Goal: Task Accomplishment & Management: Manage account settings

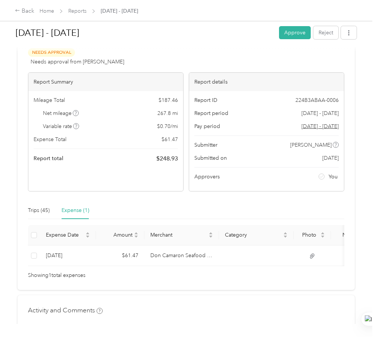
scroll to position [37, 0]
drag, startPoint x: 180, startPoint y: 102, endPoint x: 162, endPoint y: 102, distance: 17.9
click at [162, 102] on div "Mileage Total $ 187.46 Net mileage 267.8 mi Variable rate $ 0.70 / mi Expense T…" at bounding box center [105, 129] width 155 height 77
copy span "187.46"
click at [150, 147] on div "Mileage Total $ 187.46 Net mileage 267.8 mi Variable rate $ 0.70 / mi Expense T…" at bounding box center [105, 129] width 155 height 77
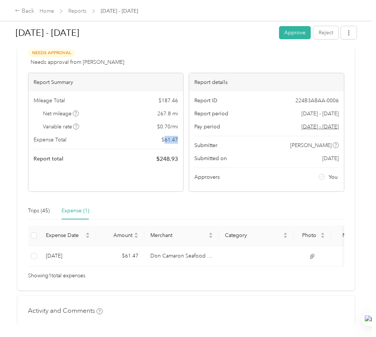
drag, startPoint x: 179, startPoint y: 140, endPoint x: 164, endPoint y: 147, distance: 16.5
click at [165, 143] on div "Mileage Total $ 187.46 Net mileage 267.8 mi Variable rate $ 0.70 / mi Expense T…" at bounding box center [105, 129] width 155 height 77
copy span "61.47"
click at [109, 157] on div "Report total $ 248.93" at bounding box center [106, 159] width 144 height 9
click at [293, 28] on button "Approve" at bounding box center [295, 32] width 32 height 13
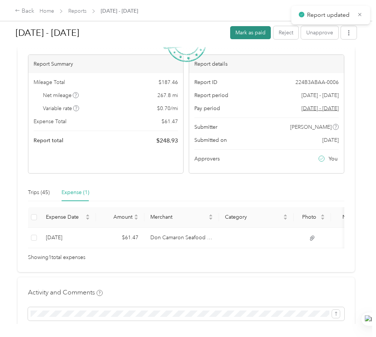
click at [258, 35] on button "Mark as paid" at bounding box center [250, 32] width 41 height 13
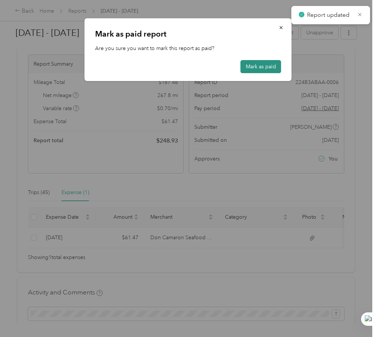
drag, startPoint x: 262, startPoint y: 66, endPoint x: 1, endPoint y: 86, distance: 260.8
click at [262, 66] on button "Mark as paid" at bounding box center [261, 66] width 41 height 13
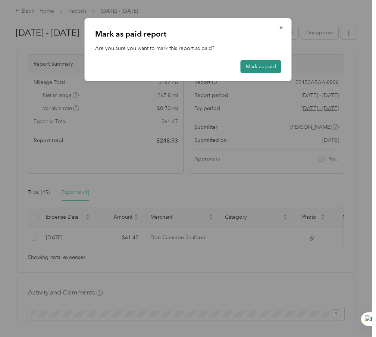
click at [275, 69] on button "Mark as paid" at bounding box center [261, 66] width 41 height 13
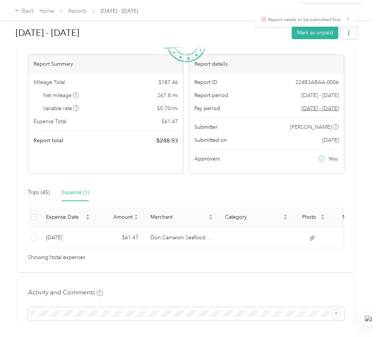
click at [360, 13] on icon at bounding box center [360, 14] width 6 height 7
click at [359, 14] on icon at bounding box center [360, 14] width 6 height 7
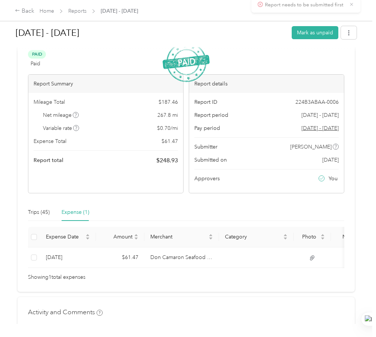
scroll to position [0, 0]
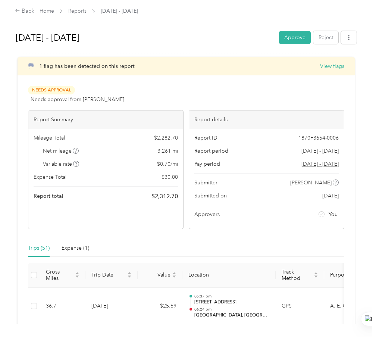
drag, startPoint x: 293, startPoint y: 38, endPoint x: 291, endPoint y: 76, distance: 38.5
click at [293, 38] on button "Approve" at bounding box center [295, 37] width 32 height 13
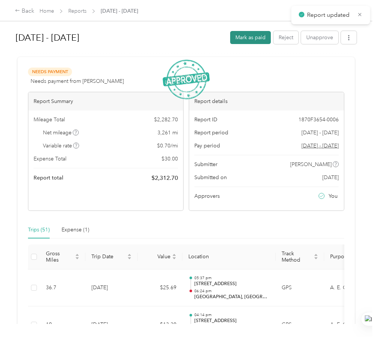
click at [253, 39] on button "Mark as paid" at bounding box center [250, 37] width 41 height 13
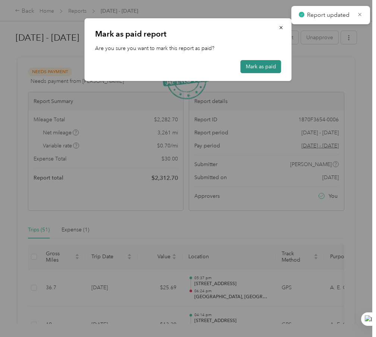
click at [257, 71] on button "Mark as paid" at bounding box center [261, 66] width 41 height 13
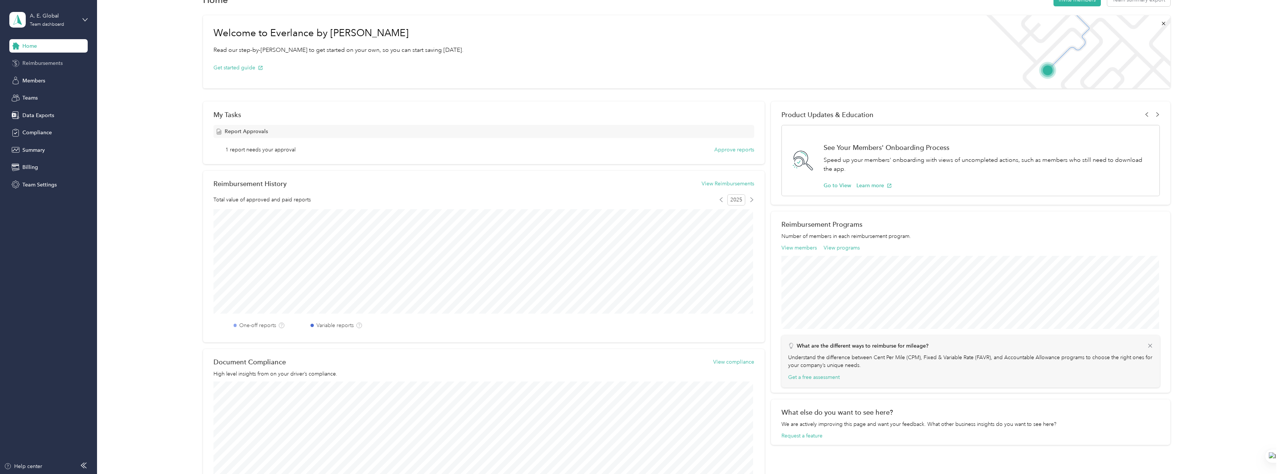
scroll to position [2, 0]
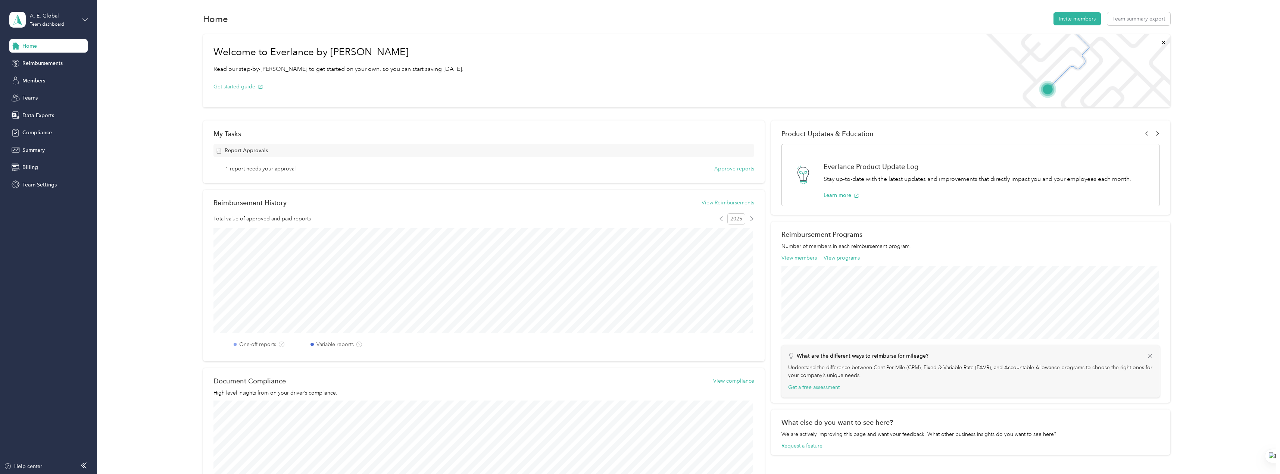
click at [87, 19] on icon at bounding box center [84, 19] width 5 height 5
click at [37, 231] on aside "A. E. Global Team dashboard Home Reimbursements Members Teams Data Exports Comp…" at bounding box center [48, 237] width 97 height 474
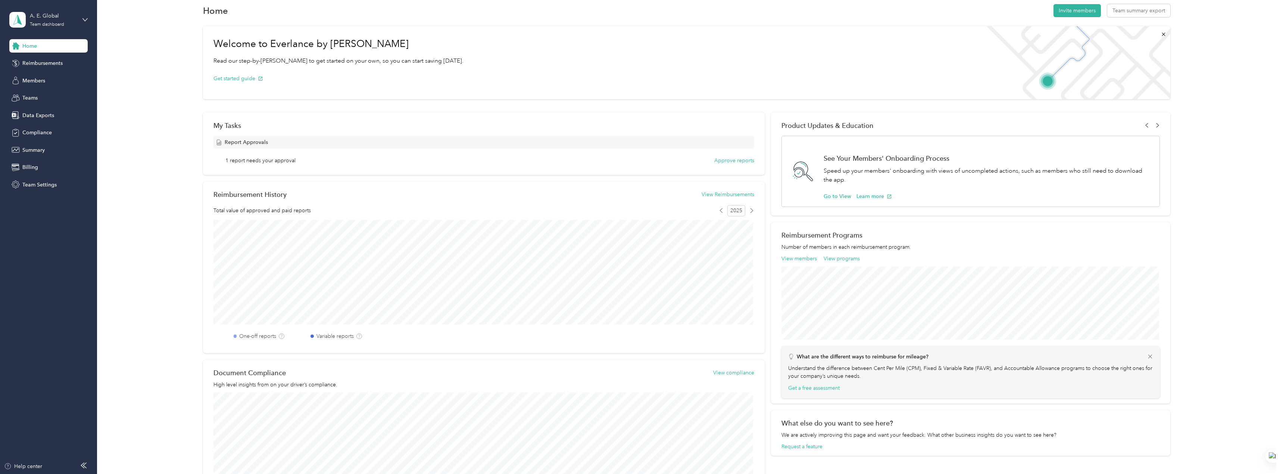
scroll to position [0, 0]
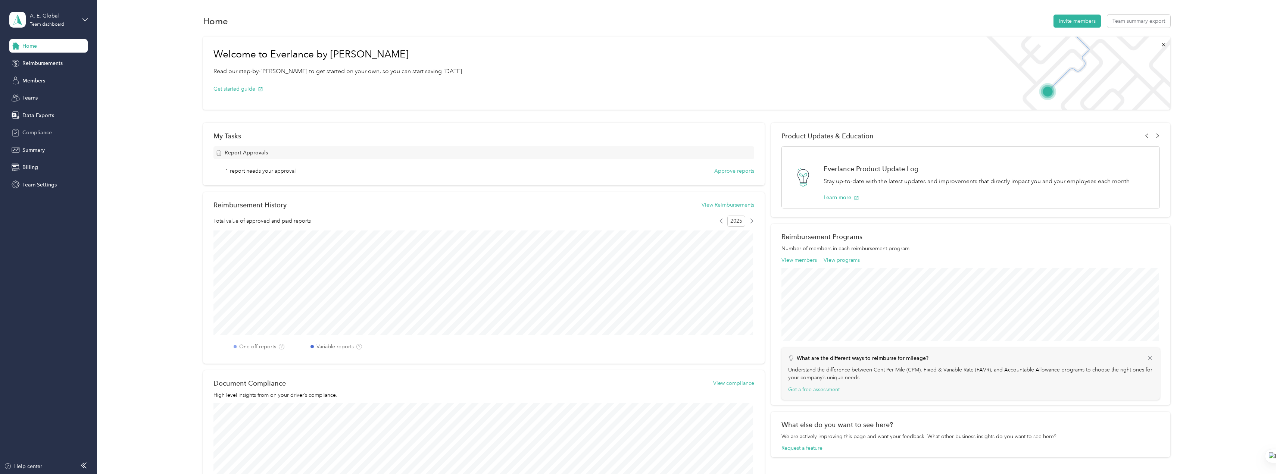
click at [41, 136] on span "Compliance" at bounding box center [36, 133] width 29 height 8
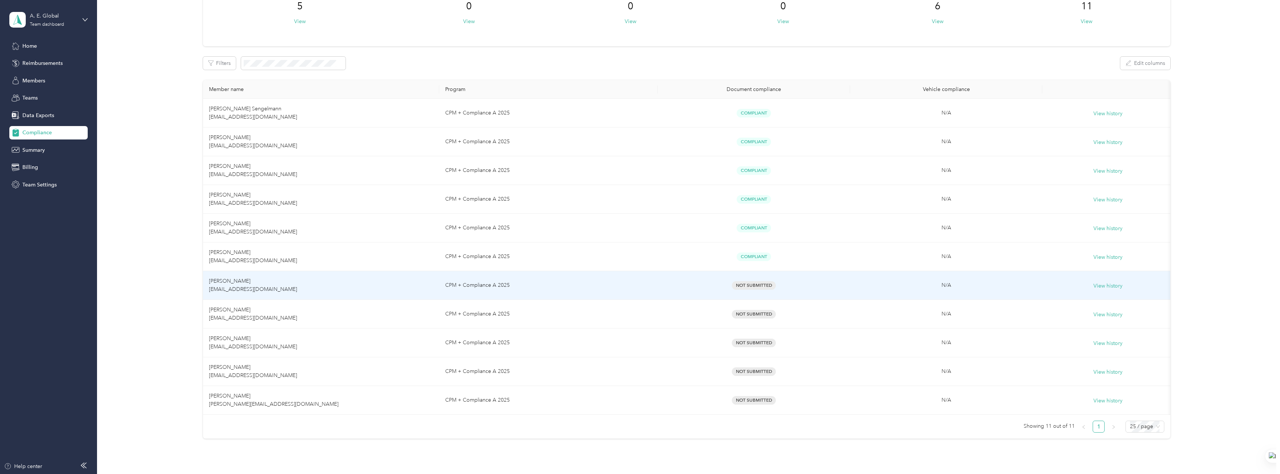
scroll to position [75, 0]
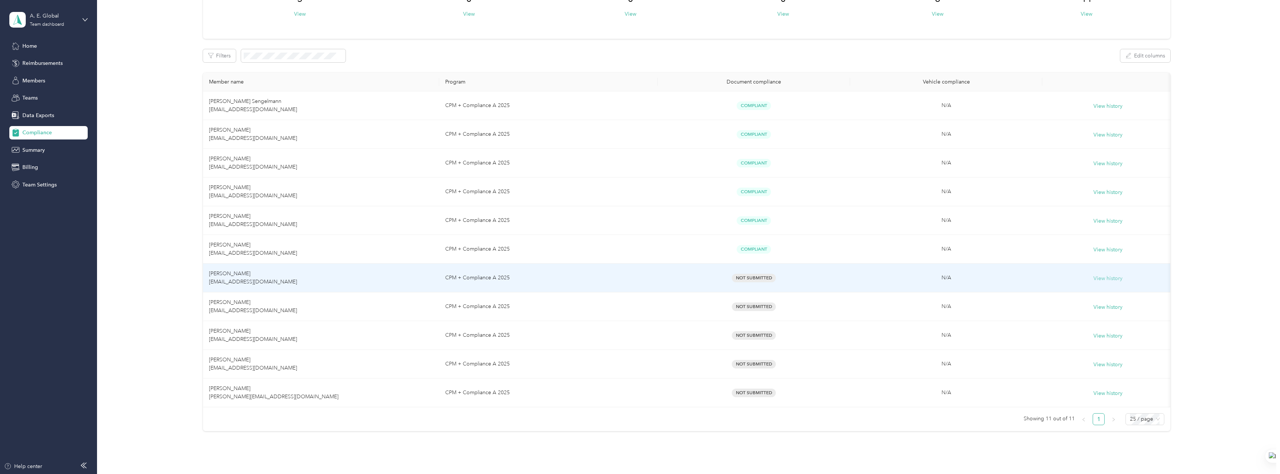
click at [1115, 281] on button "View history" at bounding box center [1107, 279] width 29 height 8
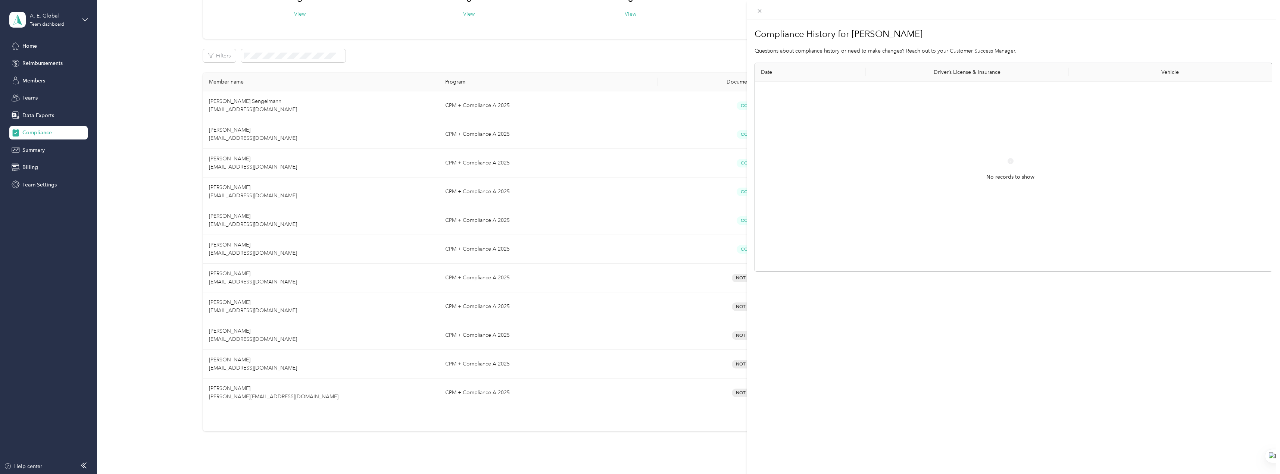
click at [986, 78] on th "Driver’s License & Insurance" at bounding box center [967, 72] width 203 height 19
click at [963, 165] on div "No records to show" at bounding box center [1010, 177] width 499 height 178
click at [1017, 175] on span "No records to show" at bounding box center [1010, 177] width 48 height 8
click at [132, 316] on div "Compliance History for [PERSON_NAME] Questions about compliance history or need…" at bounding box center [640, 237] width 1280 height 474
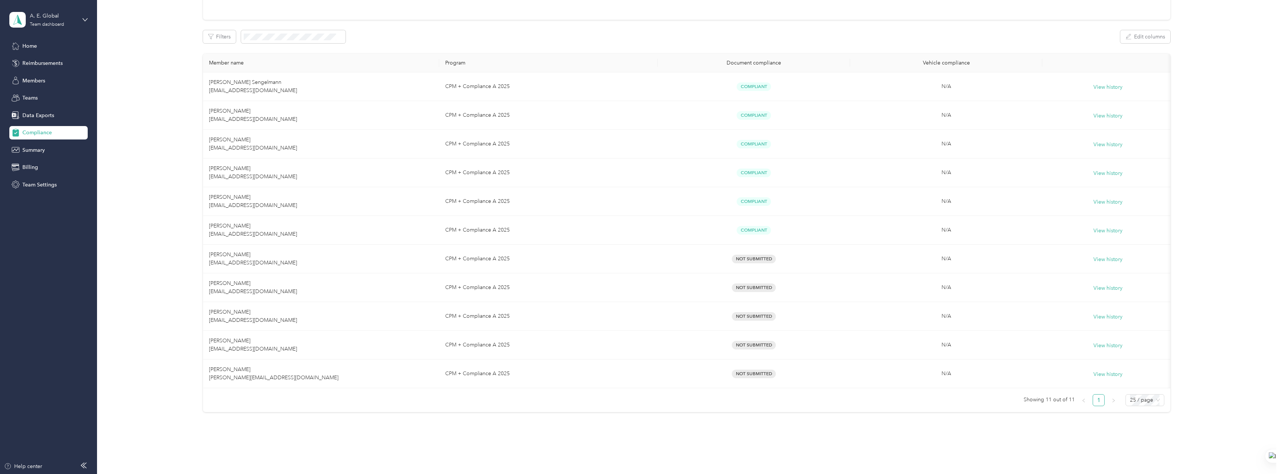
scroll to position [112, 0]
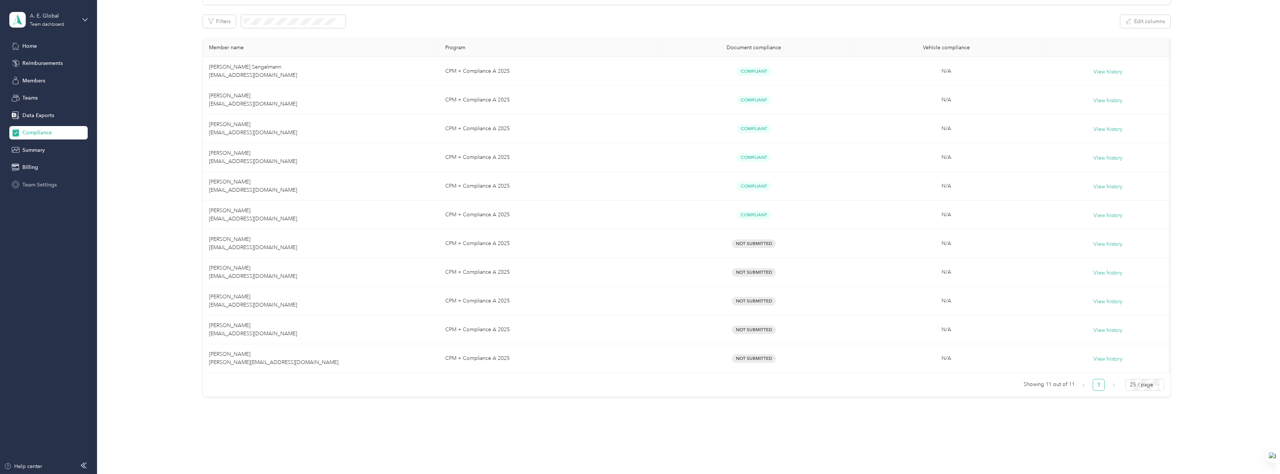
click at [37, 187] on span "Team Settings" at bounding box center [39, 185] width 34 height 8
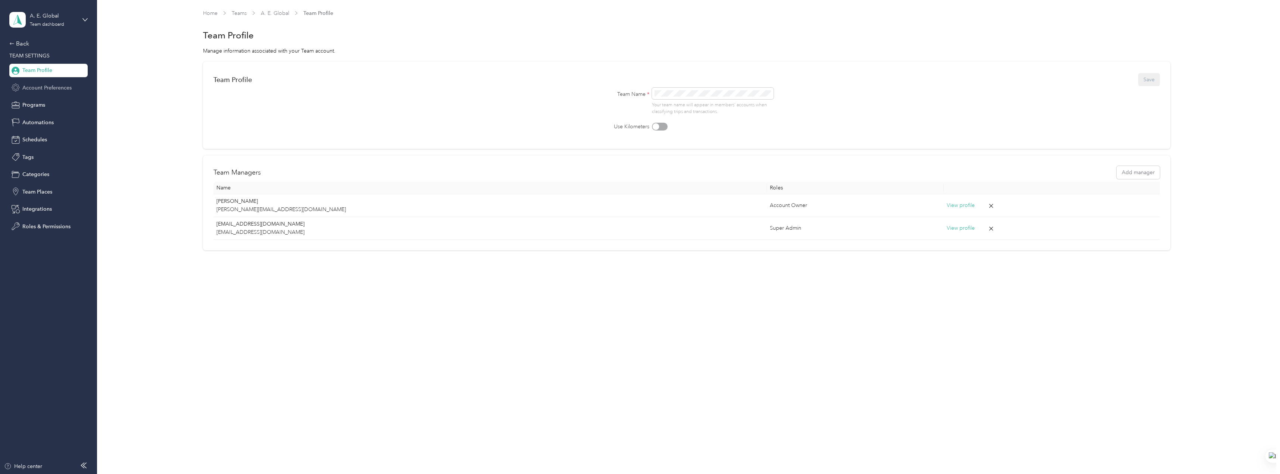
click at [62, 90] on span "Account Preferences" at bounding box center [46, 88] width 49 height 8
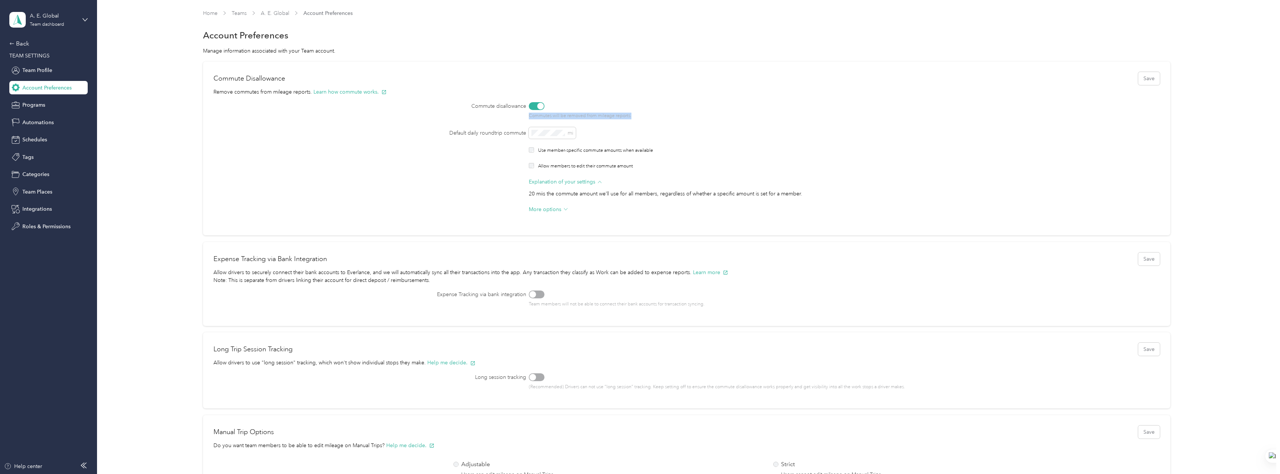
drag, startPoint x: 637, startPoint y: 116, endPoint x: 529, endPoint y: 116, distance: 108.6
click at [529, 116] on p "Commutes will be removed from mileage reports." at bounding box center [805, 116] width 552 height 7
click at [642, 127] on div "mi" at bounding box center [805, 133] width 552 height 12
drag, startPoint x: 468, startPoint y: 106, endPoint x: 527, endPoint y: 109, distance: 58.7
click at [527, 109] on div "Commute disallowance Commutes will be removed from mileage reports." at bounding box center [686, 110] width 946 height 17
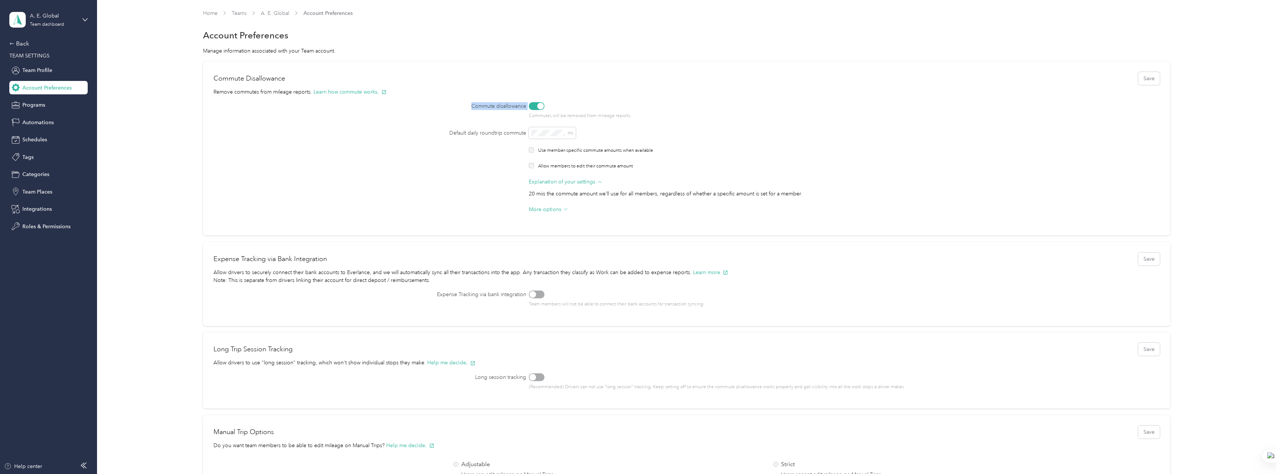
copy div "Commute disallowance"
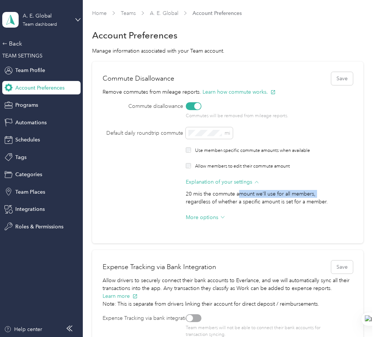
drag, startPoint x: 258, startPoint y: 195, endPoint x: 316, endPoint y: 197, distance: 58.6
click at [316, 197] on p "20 mi is the commute amount we’ll use for all members, regardless of whether a …" at bounding box center [259, 198] width 146 height 16
click at [254, 197] on p "20 mi is the commute amount we’ll use for all members, regardless of whether a …" at bounding box center [259, 198] width 146 height 16
drag, startPoint x: 181, startPoint y: 203, endPoint x: 334, endPoint y: 205, distance: 153.0
click at [334, 205] on div "Explanation of your settings 20 mi is the commute amount we’ll use for all memb…" at bounding box center [228, 192] width 250 height 28
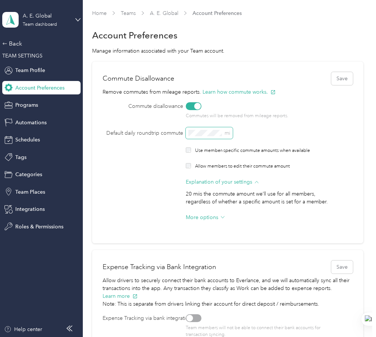
click at [173, 133] on div "Default daily roundtrip commute mi" at bounding box center [228, 133] width 250 height 12
drag, startPoint x: 118, startPoint y: 190, endPoint x: 120, endPoint y: 186, distance: 3.8
click at [119, 189] on div at bounding box center [143, 192] width 81 height 8
click at [346, 81] on button "Save" at bounding box center [342, 78] width 22 height 13
